Goal: Transaction & Acquisition: Book appointment/travel/reservation

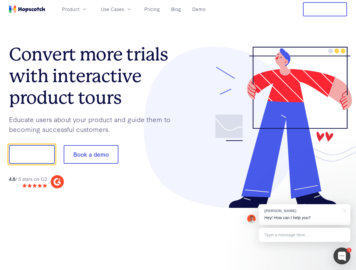
click at [178, 135] on div at bounding box center [262, 128] width 169 height 162
click at [79, 9] on span "Product" at bounding box center [70, 9] width 17 height 7
click at [124, 9] on span "Use Cases" at bounding box center [112, 9] width 23 height 7
click at [325, 9] on button "Free Trial" at bounding box center [325, 9] width 44 height 14
click at [32, 155] on button "Show me!" at bounding box center [32, 154] width 46 height 19
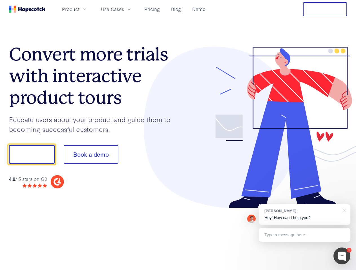
click at [91, 155] on button "Book a demo" at bounding box center [91, 154] width 55 height 19
click at [342, 256] on div at bounding box center [341, 256] width 17 height 17
click at [304, 215] on div "[PERSON_NAME] Hey! How can I help you?" at bounding box center [305, 215] width 92 height 21
click at [343, 210] on div at bounding box center [298, 154] width 106 height 188
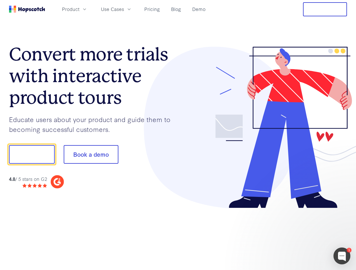
click at [304, 235] on div at bounding box center [298, 192] width 106 height 112
